Goal: Task Accomplishment & Management: Use online tool/utility

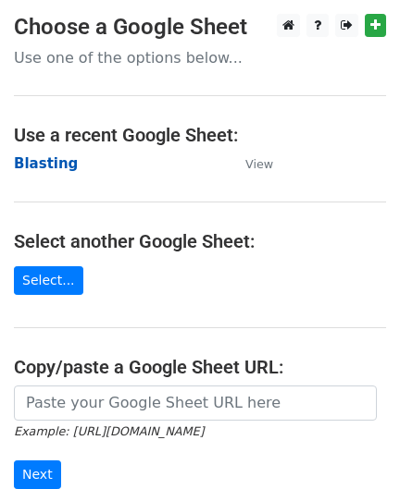
click at [51, 168] on strong "Blasting" at bounding box center [46, 163] width 64 height 17
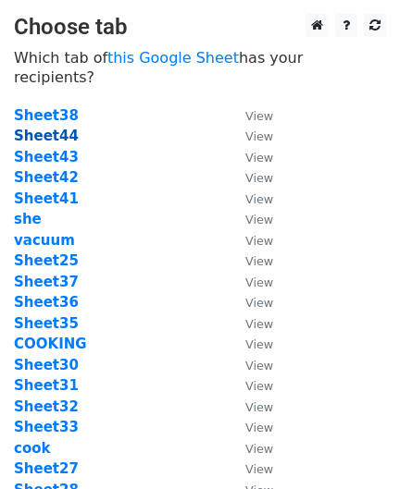
click at [45, 128] on strong "Sheet44" at bounding box center [46, 136] width 65 height 17
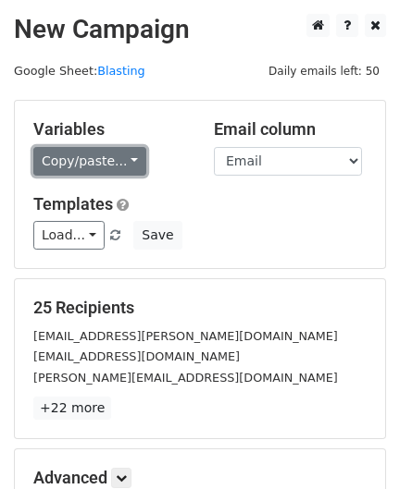
click at [73, 159] on link "Copy/paste..." at bounding box center [89, 161] width 113 height 29
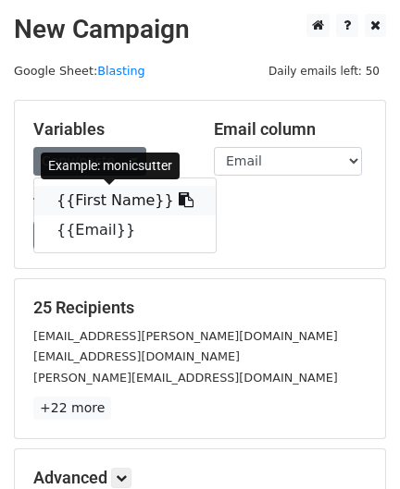
click at [85, 194] on link "{{First Name}}" at bounding box center [124, 201] width 181 height 30
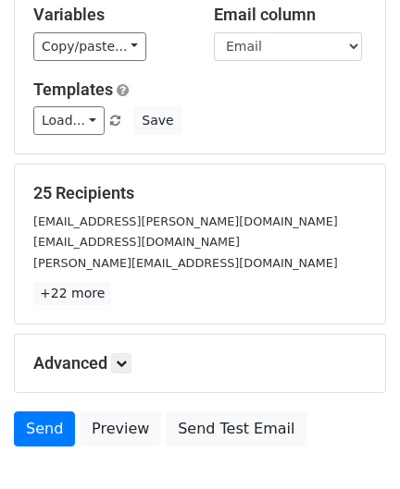
scroll to position [228, 0]
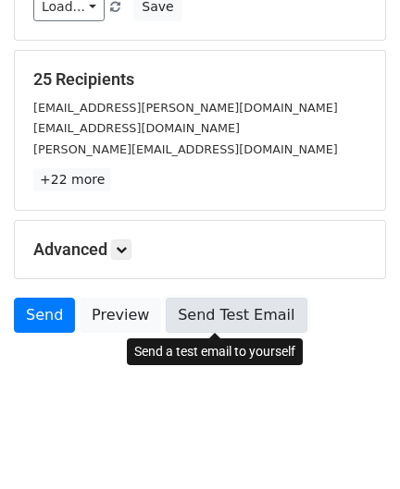
click at [206, 305] on link "Send Test Email" at bounding box center [236, 315] width 141 height 35
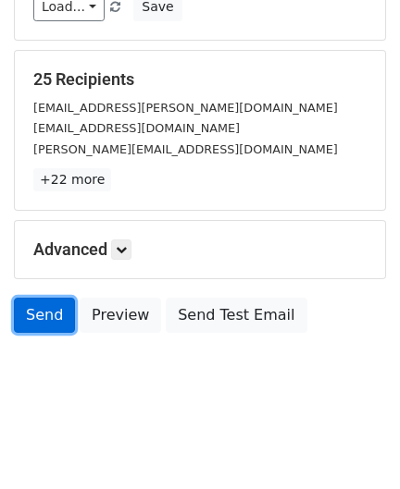
click at [52, 321] on link "Send" at bounding box center [44, 315] width 61 height 35
